Goal: Transaction & Acquisition: Purchase product/service

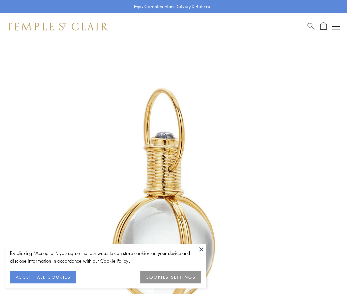
scroll to position [173, 0]
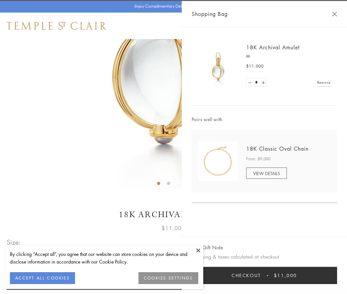
click at [265, 275] on button "Checkout $11,000" at bounding box center [265, 275] width 146 height 17
